Goal: Task Accomplishment & Management: Use online tool/utility

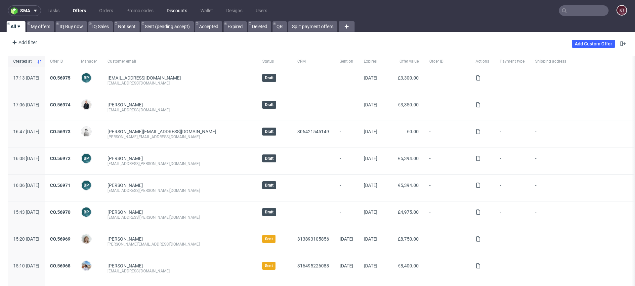
click at [181, 11] on link "Discounts" at bounding box center [177, 10] width 28 height 11
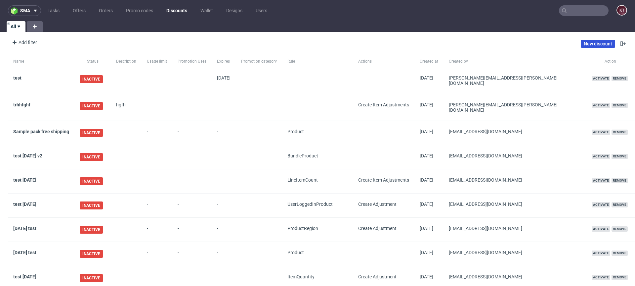
click at [587, 41] on link "New discount" at bounding box center [598, 44] width 34 height 8
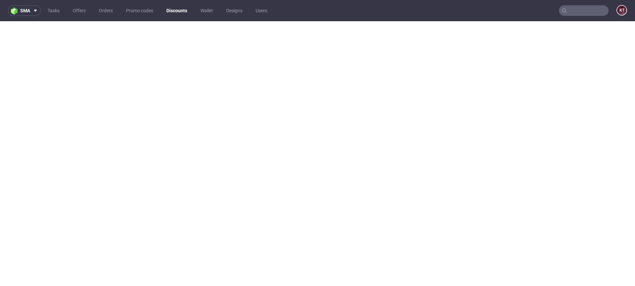
click at [185, 15] on link "Discounts" at bounding box center [176, 10] width 29 height 11
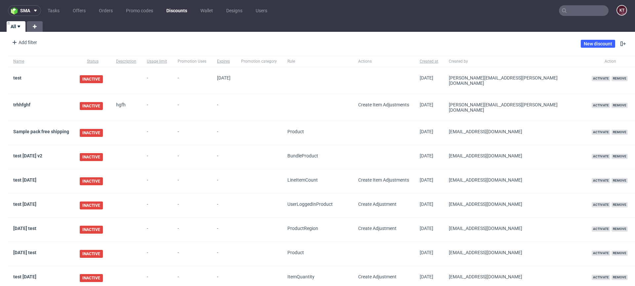
click at [601, 39] on div "New discount" at bounding box center [604, 43] width 46 height 11
click at [599, 42] on link "New discount" at bounding box center [598, 44] width 34 height 8
